Goal: Task Accomplishment & Management: Use online tool/utility

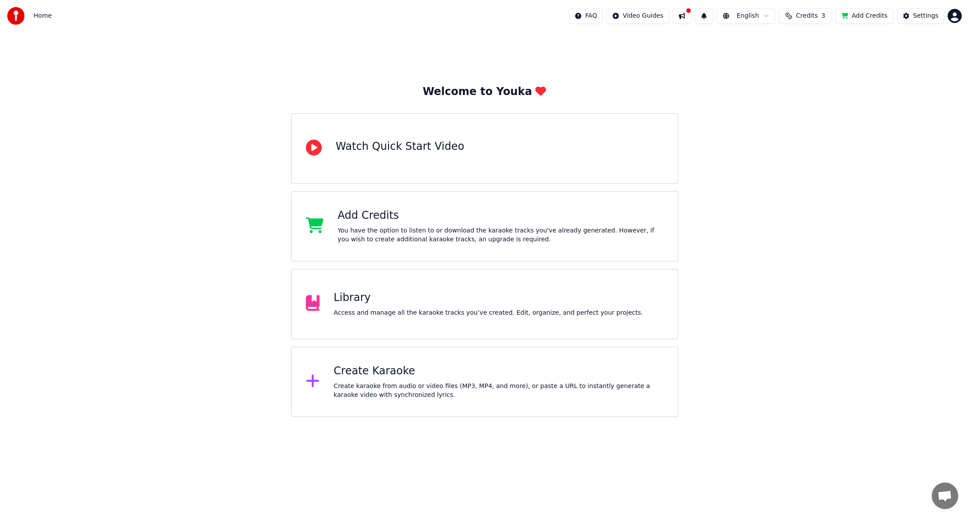
click at [818, 20] on span "Credits" at bounding box center [807, 15] width 22 height 9
click at [812, 85] on button "Refresh" at bounding box center [812, 82] width 45 height 16
click at [812, 84] on button "Refresh" at bounding box center [812, 82] width 45 height 16
click at [813, 83] on button "Refresh" at bounding box center [812, 82] width 45 height 16
click at [771, 60] on td "15" at bounding box center [762, 59] width 25 height 16
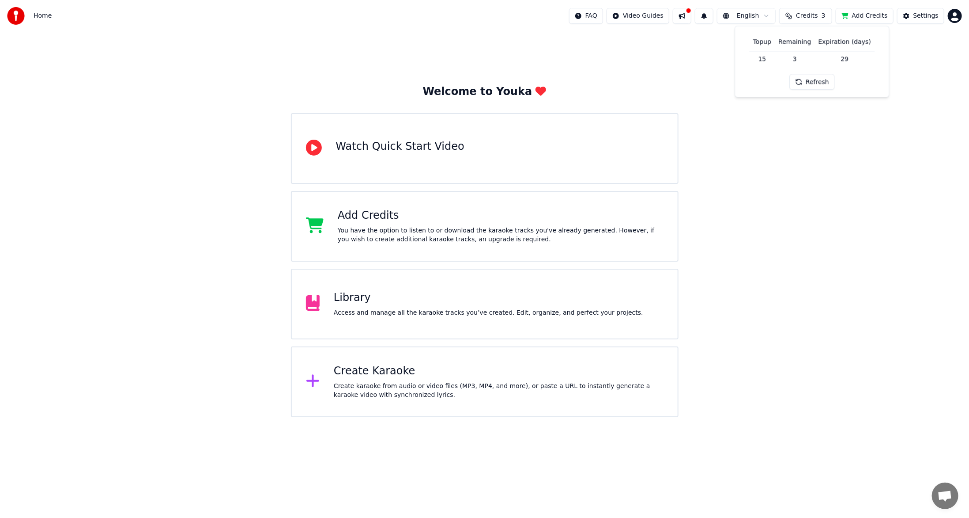
click at [864, 47] on th "Expiration (days)" at bounding box center [845, 42] width 60 height 18
click at [842, 59] on td "29" at bounding box center [845, 59] width 60 height 16
click at [843, 57] on td "29" at bounding box center [845, 59] width 60 height 16
click at [815, 79] on button "Refresh" at bounding box center [812, 82] width 45 height 16
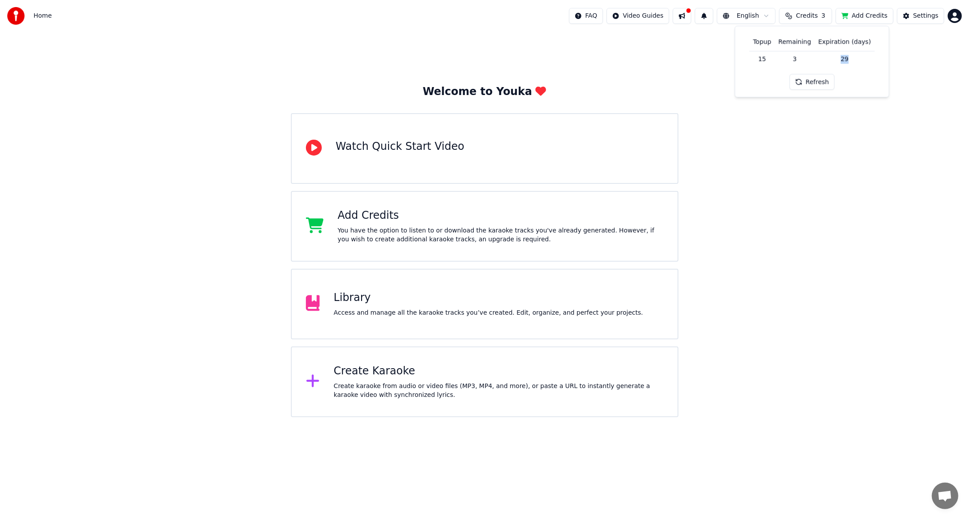
click at [816, 80] on button "Refresh" at bounding box center [812, 82] width 45 height 16
click at [381, 380] on div "Create Karaoke Create karaoke from audio or video files (MP3, MP4, and more), o…" at bounding box center [499, 381] width 330 height 35
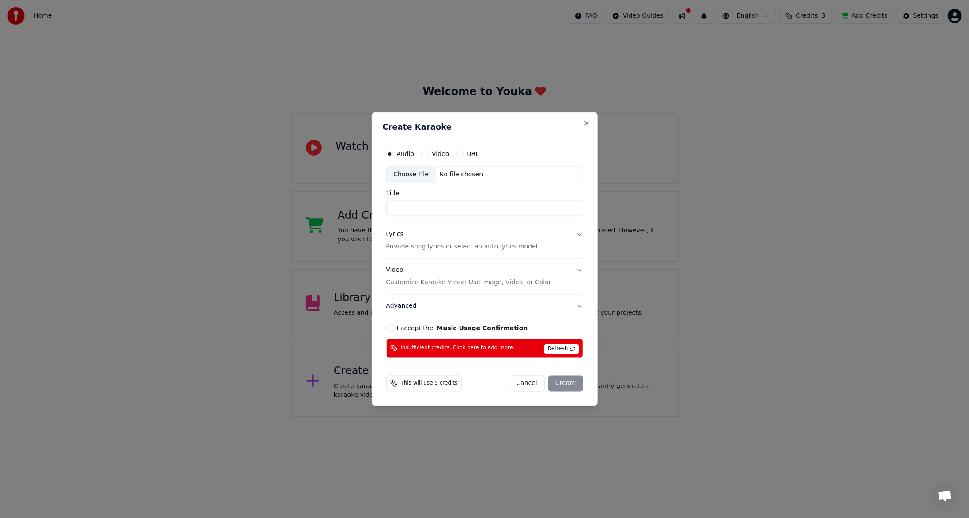
click at [567, 349] on span "Refresh" at bounding box center [561, 349] width 35 height 10
click at [566, 349] on span "Refresh" at bounding box center [561, 349] width 35 height 10
drag, startPoint x: 421, startPoint y: 211, endPoint x: 432, endPoint y: 189, distance: 25.1
click at [432, 189] on div "Audio Video URL Choose File No file chosen Title" at bounding box center [484, 180] width 197 height 71
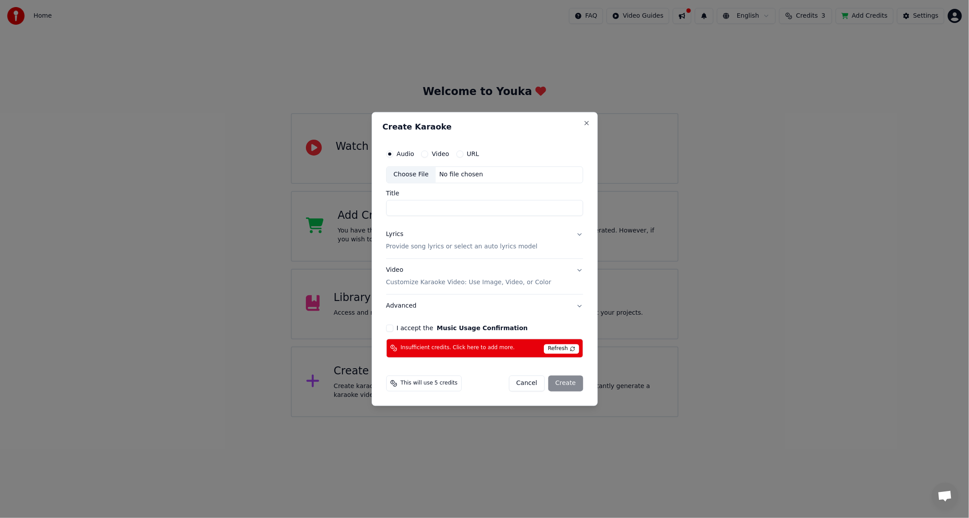
click at [420, 174] on div "Choose File" at bounding box center [411, 175] width 49 height 16
type input "****"
click at [578, 235] on button "Lyrics Provide song lyrics or select an auto lyrics model" at bounding box center [484, 240] width 197 height 35
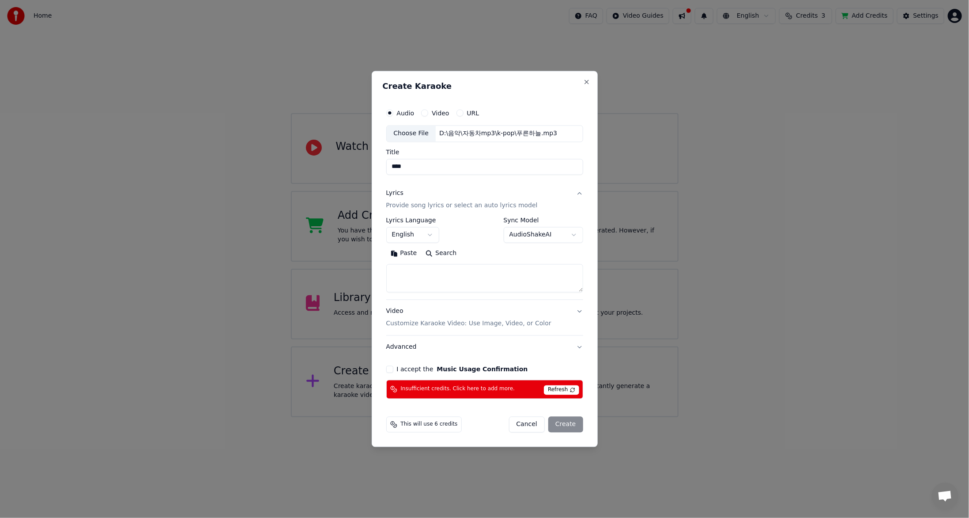
click at [431, 236] on button "English" at bounding box center [412, 235] width 53 height 16
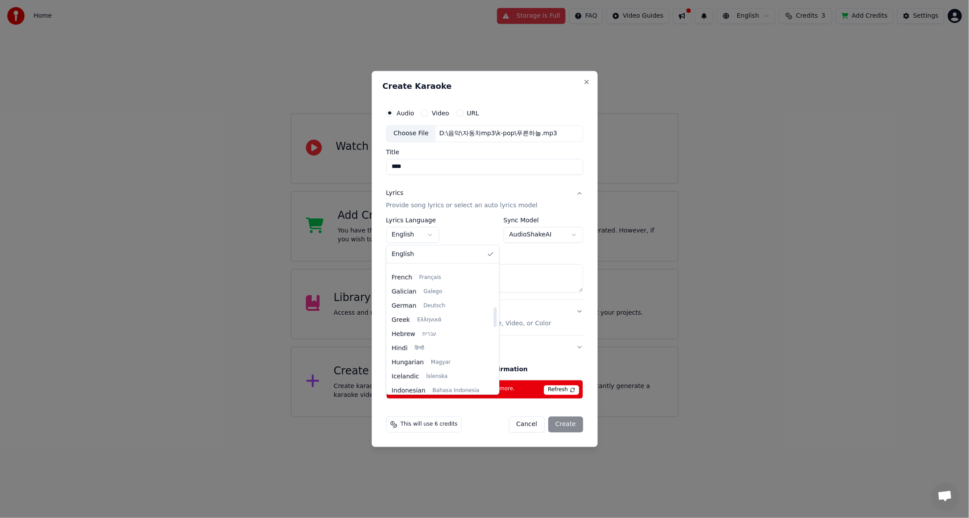
scroll to position [309, 0]
select select "**"
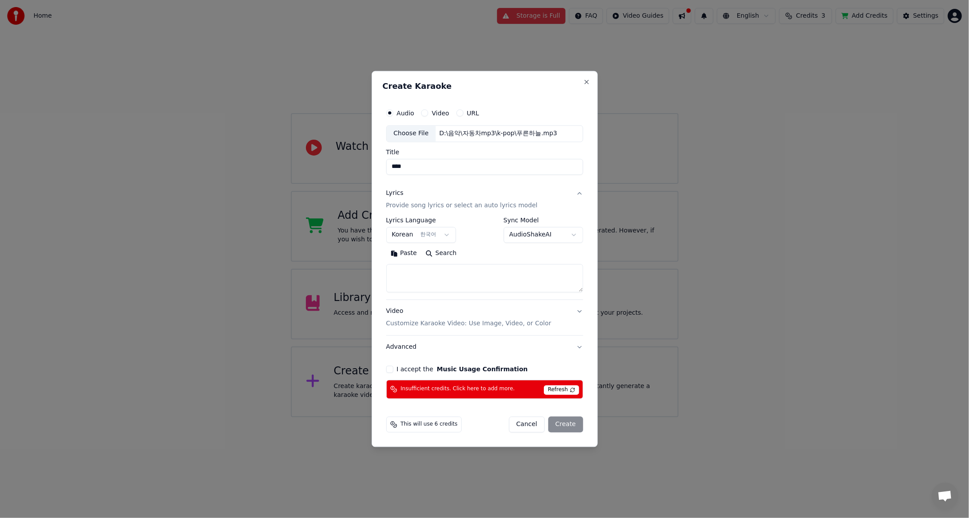
click at [545, 235] on body "**********" at bounding box center [484, 208] width 969 height 417
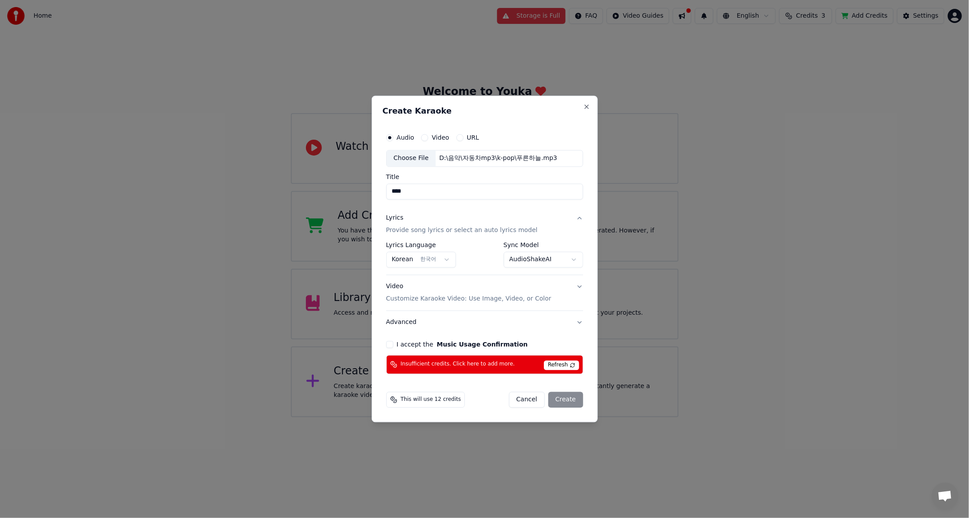
click at [389, 345] on button "I accept the Music Usage Confirmation" at bounding box center [389, 343] width 7 height 7
click at [574, 407] on div "This will use 12 credits Cancel Create" at bounding box center [485, 399] width 204 height 23
click at [570, 398] on div "Cancel Create" at bounding box center [546, 399] width 74 height 16
click at [563, 367] on span "Refresh" at bounding box center [561, 365] width 35 height 10
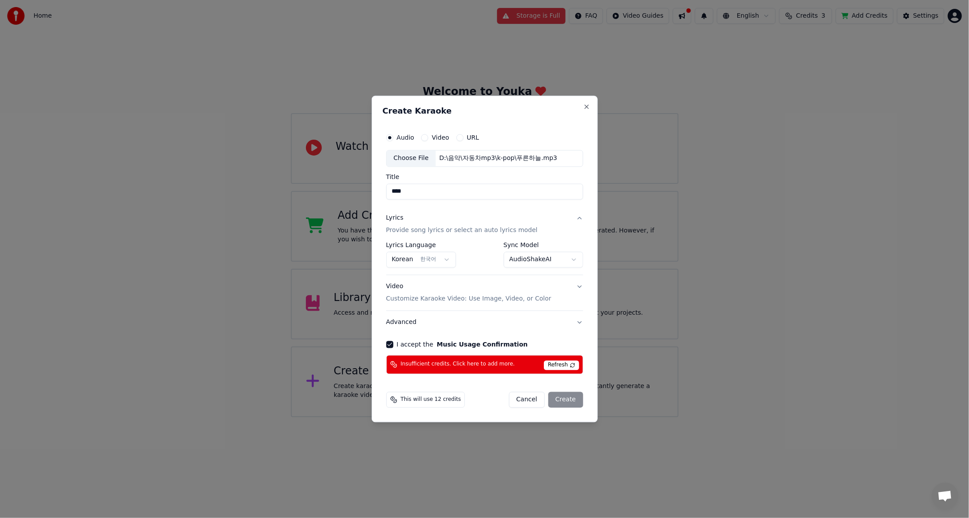
click at [564, 403] on div "Cancel Create" at bounding box center [546, 399] width 74 height 16
click at [565, 403] on div "Cancel Create" at bounding box center [546, 399] width 74 height 16
click at [565, 402] on div "Cancel Create" at bounding box center [546, 399] width 74 height 16
click at [432, 398] on span "This will use 12 credits" at bounding box center [431, 399] width 60 height 7
click at [457, 400] on div "This will use 12 credits" at bounding box center [425, 399] width 79 height 16
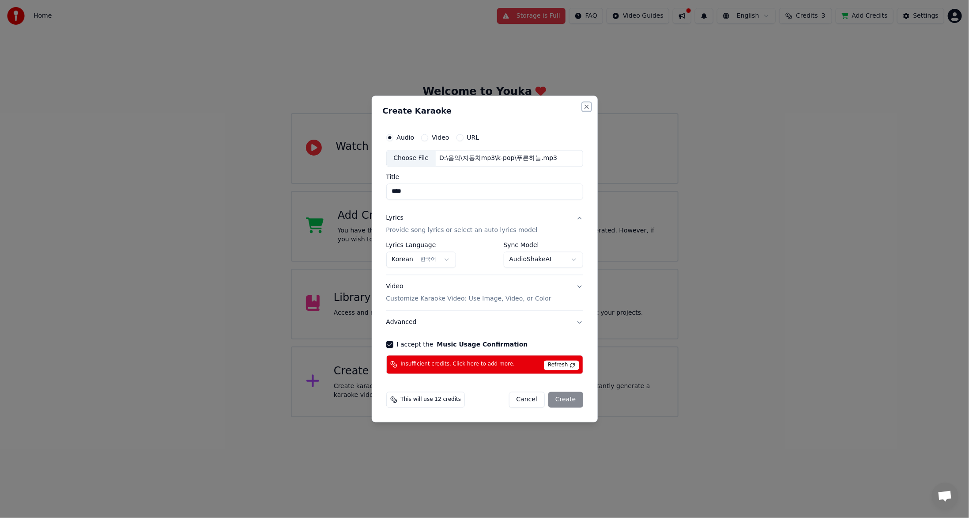
click at [587, 105] on button "Close" at bounding box center [586, 106] width 7 height 7
select select "**********"
select select
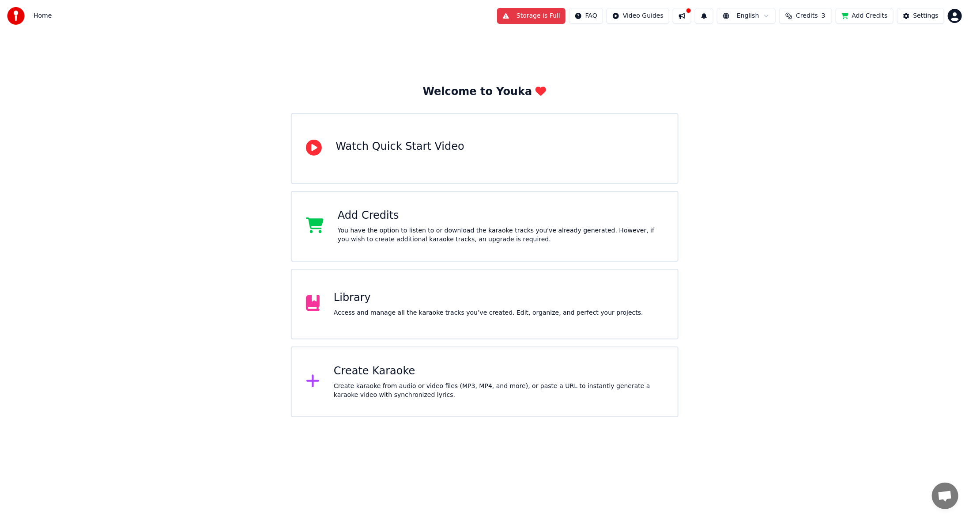
click at [554, 19] on button "Storage is Full" at bounding box center [531, 16] width 68 height 16
click at [692, 18] on button at bounding box center [682, 16] width 19 height 16
click at [692, 16] on button at bounding box center [682, 16] width 19 height 16
click at [692, 10] on button at bounding box center [682, 16] width 19 height 16
click at [659, 52] on div "Welcome to Youka Watch Quick Start Video Add Credits You have the option to lis…" at bounding box center [484, 224] width 969 height 385
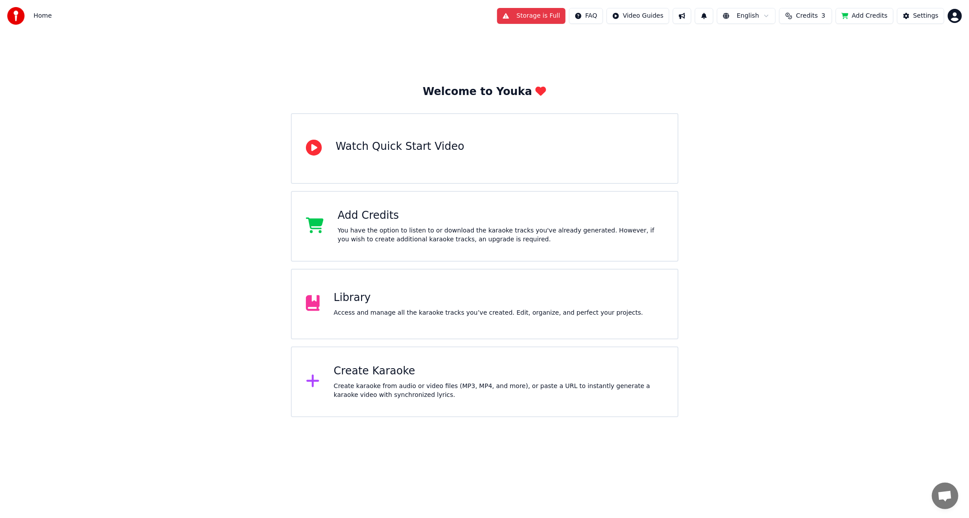
click at [770, 16] on html "Home Storage is Full FAQ Video Guides English Credits 3 Add Credits Settings We…" at bounding box center [484, 208] width 969 height 417
click at [701, 223] on html "Home Storage is Full FAQ Video Guides English Credits 3 Add Credits Settings We…" at bounding box center [484, 208] width 969 height 417
